Goal: Task Accomplishment & Management: Manage account settings

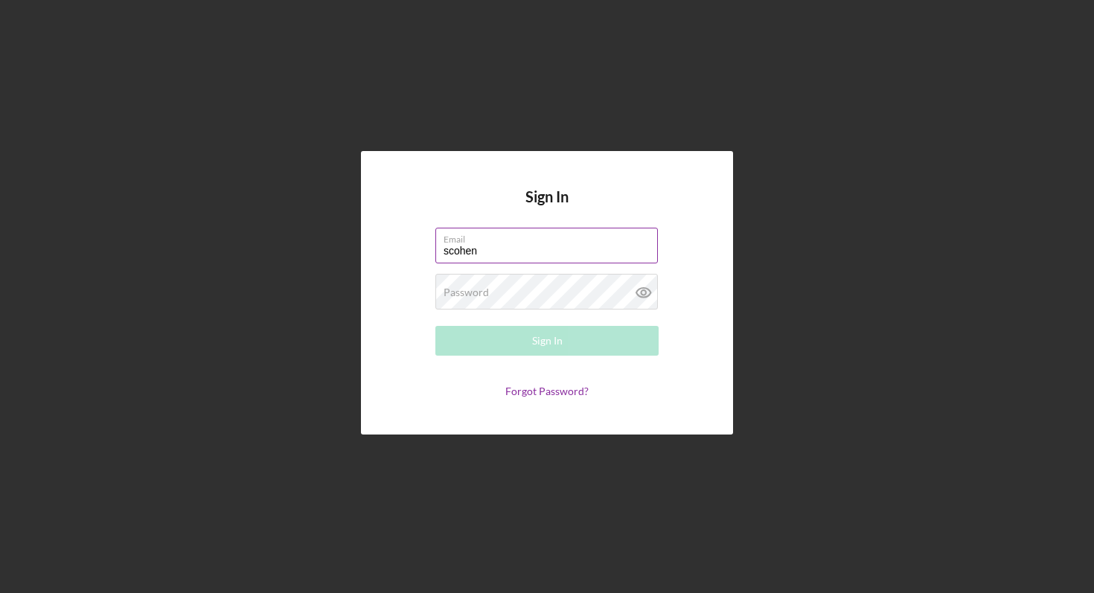
type input "[EMAIL_ADDRESS][DOMAIN_NAME]"
click at [643, 294] on icon at bounding box center [642, 292] width 4 height 4
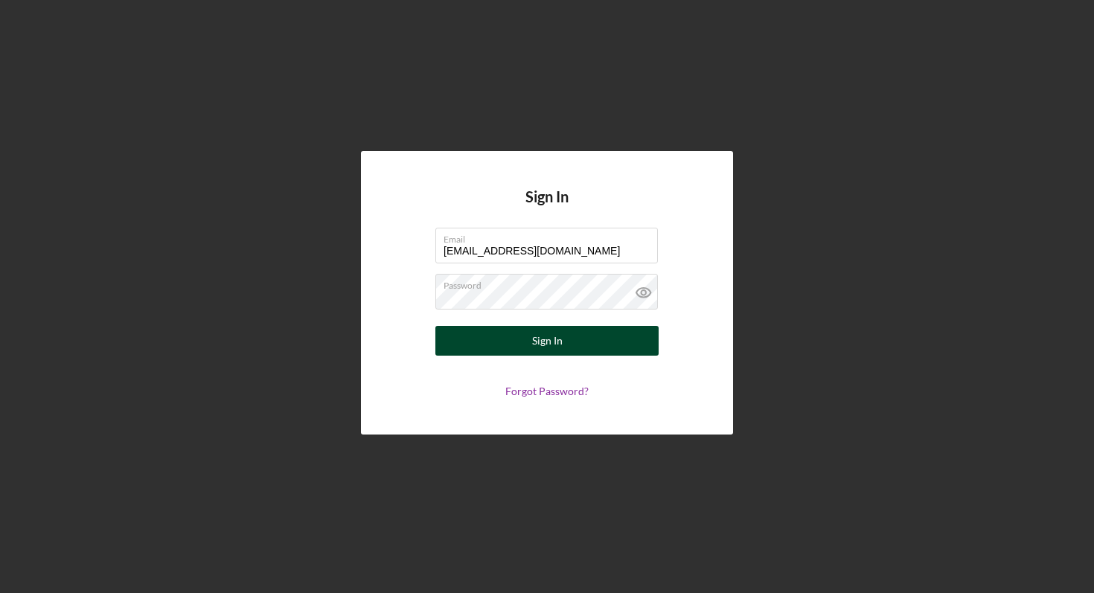
click at [527, 338] on button "Sign In" at bounding box center [546, 341] width 223 height 30
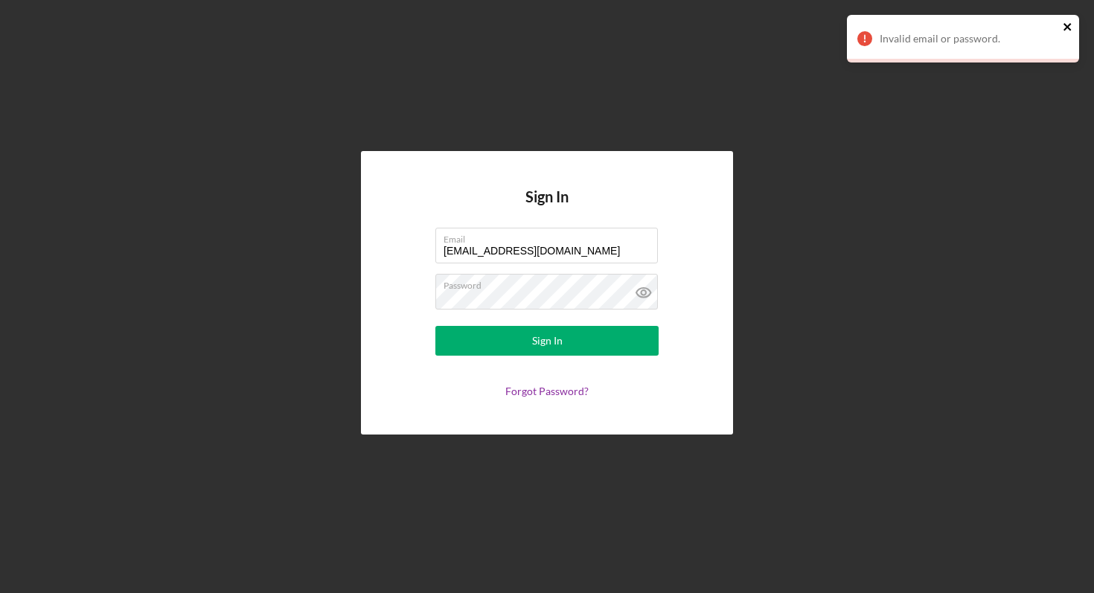
click at [1067, 28] on icon "close" at bounding box center [1066, 26] width 7 height 7
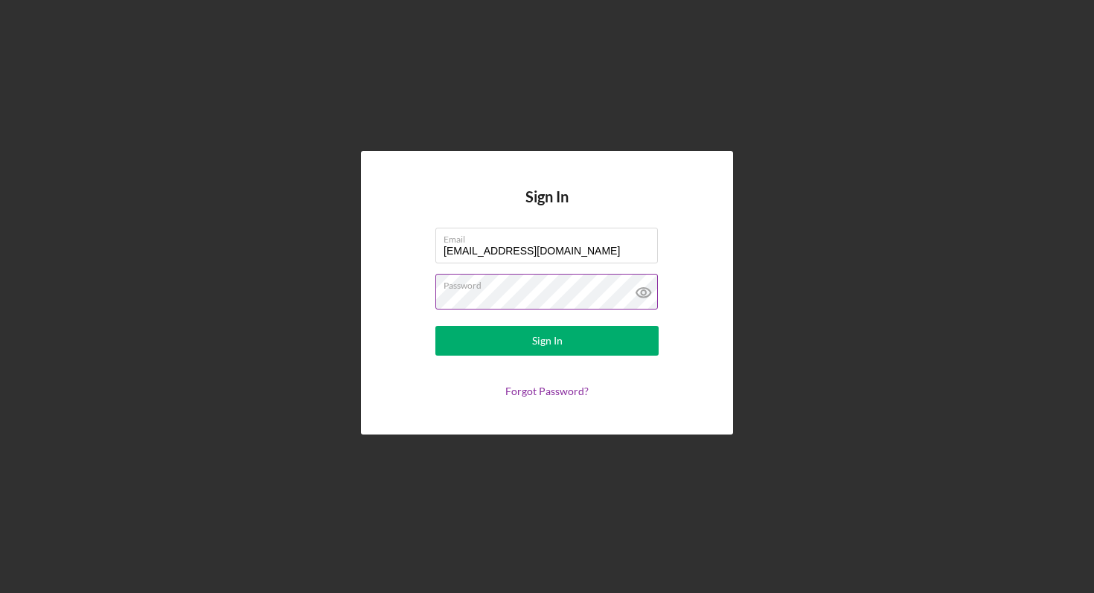
click at [435, 326] on button "Sign In" at bounding box center [546, 341] width 223 height 30
